Goal: Navigation & Orientation: Find specific page/section

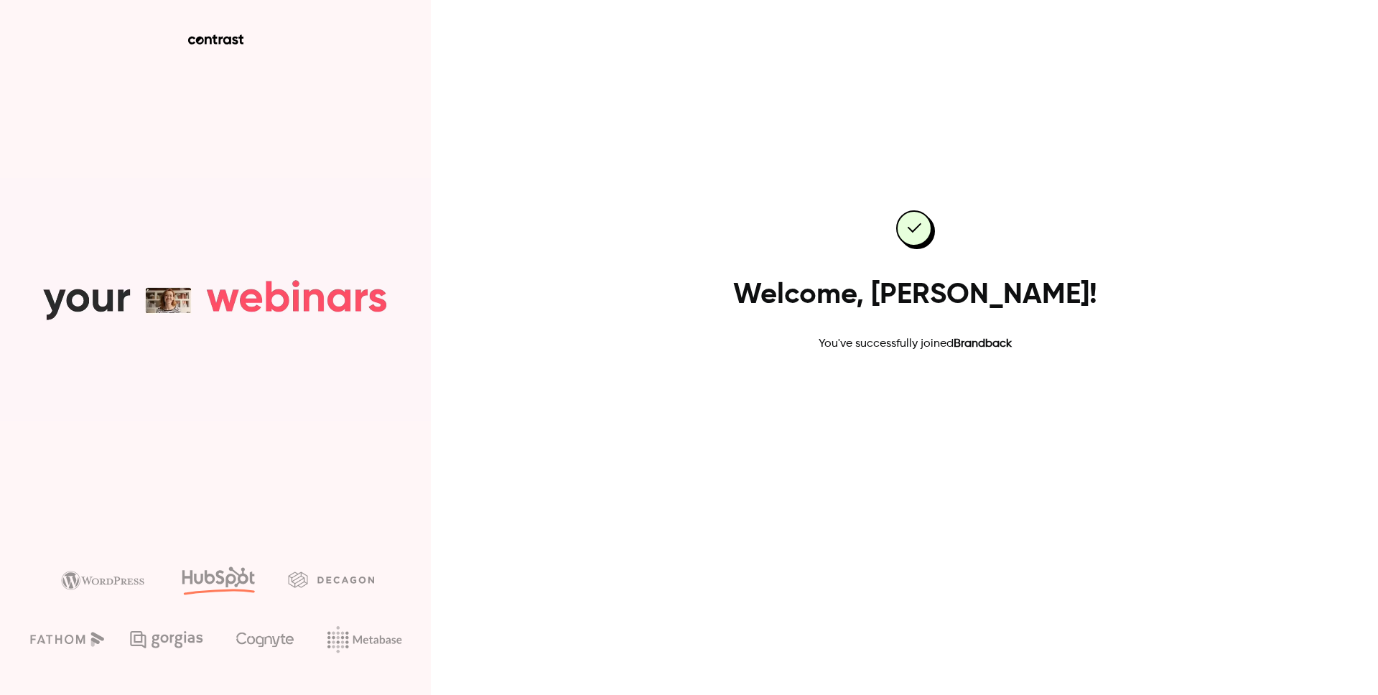
click at [903, 392] on link "Go to dashboard" at bounding box center [915, 398] width 122 height 34
